Goal: Find specific page/section: Find specific page/section

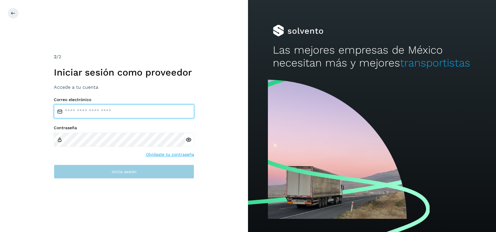
type input "**********"
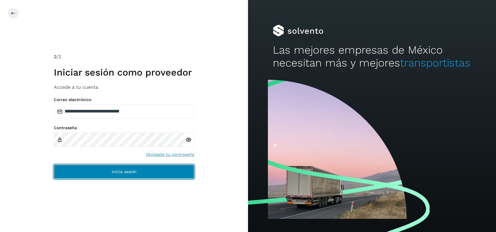
click at [104, 169] on button "Inicia sesión" at bounding box center [124, 171] width 140 height 14
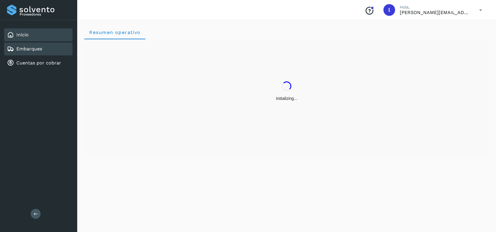
click at [23, 47] on link "Embarques" at bounding box center [29, 49] width 26 height 6
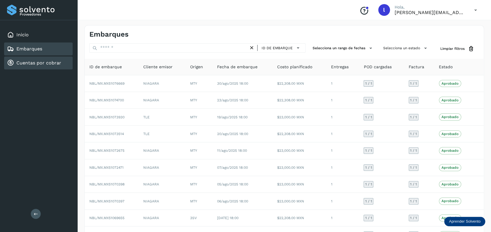
drag, startPoint x: 28, startPoint y: 63, endPoint x: 32, endPoint y: 64, distance: 4.8
click at [31, 64] on link "Cuentas por cobrar" at bounding box center [38, 63] width 45 height 6
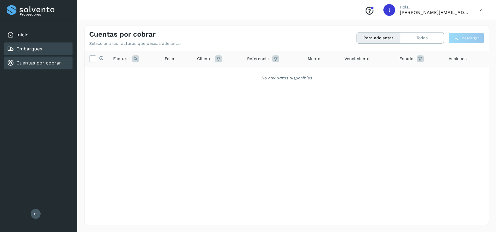
click at [28, 52] on div "Embarques" at bounding box center [24, 48] width 35 height 7
